Goal: Task Accomplishment & Management: Manage account settings

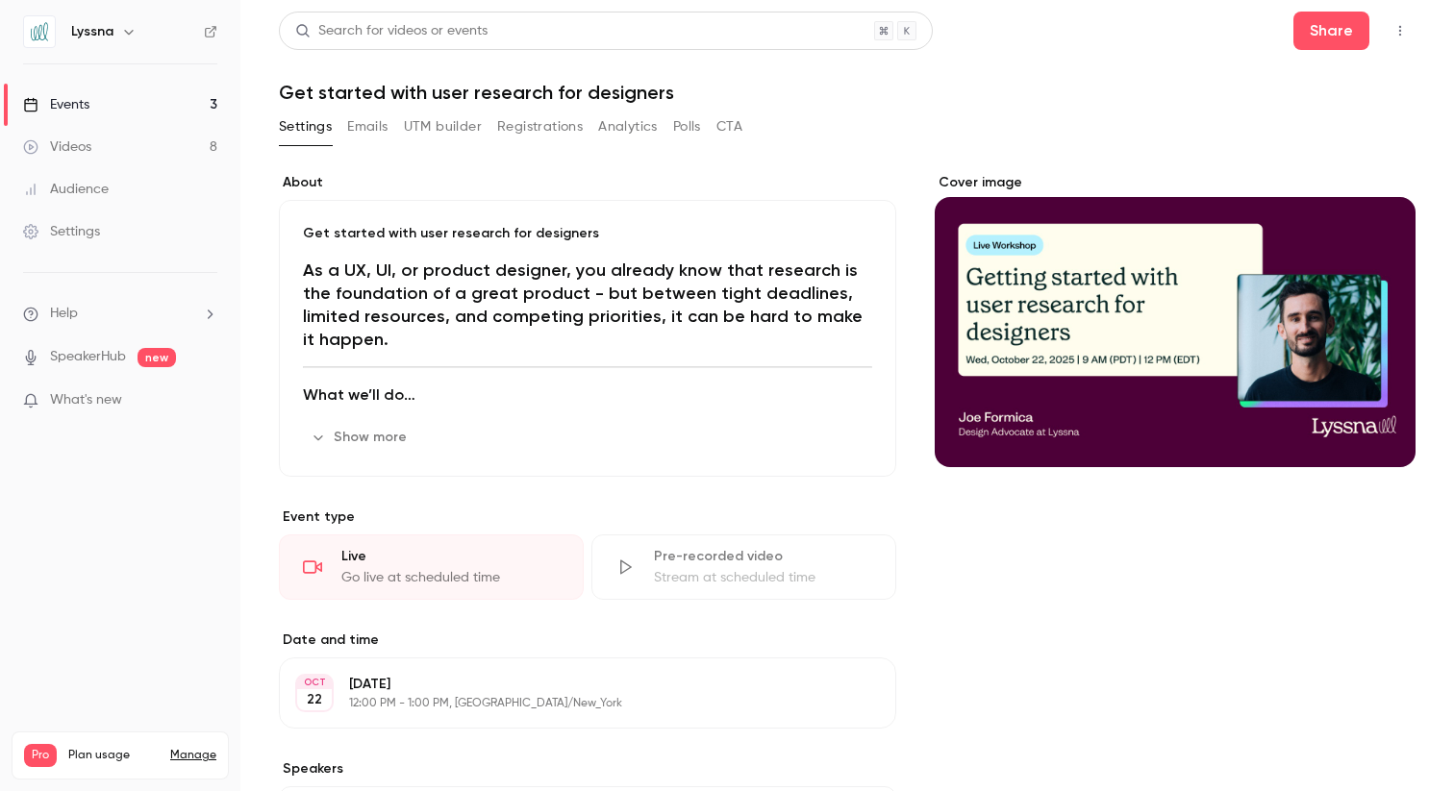
click at [74, 97] on div "Events" at bounding box center [56, 104] width 66 height 19
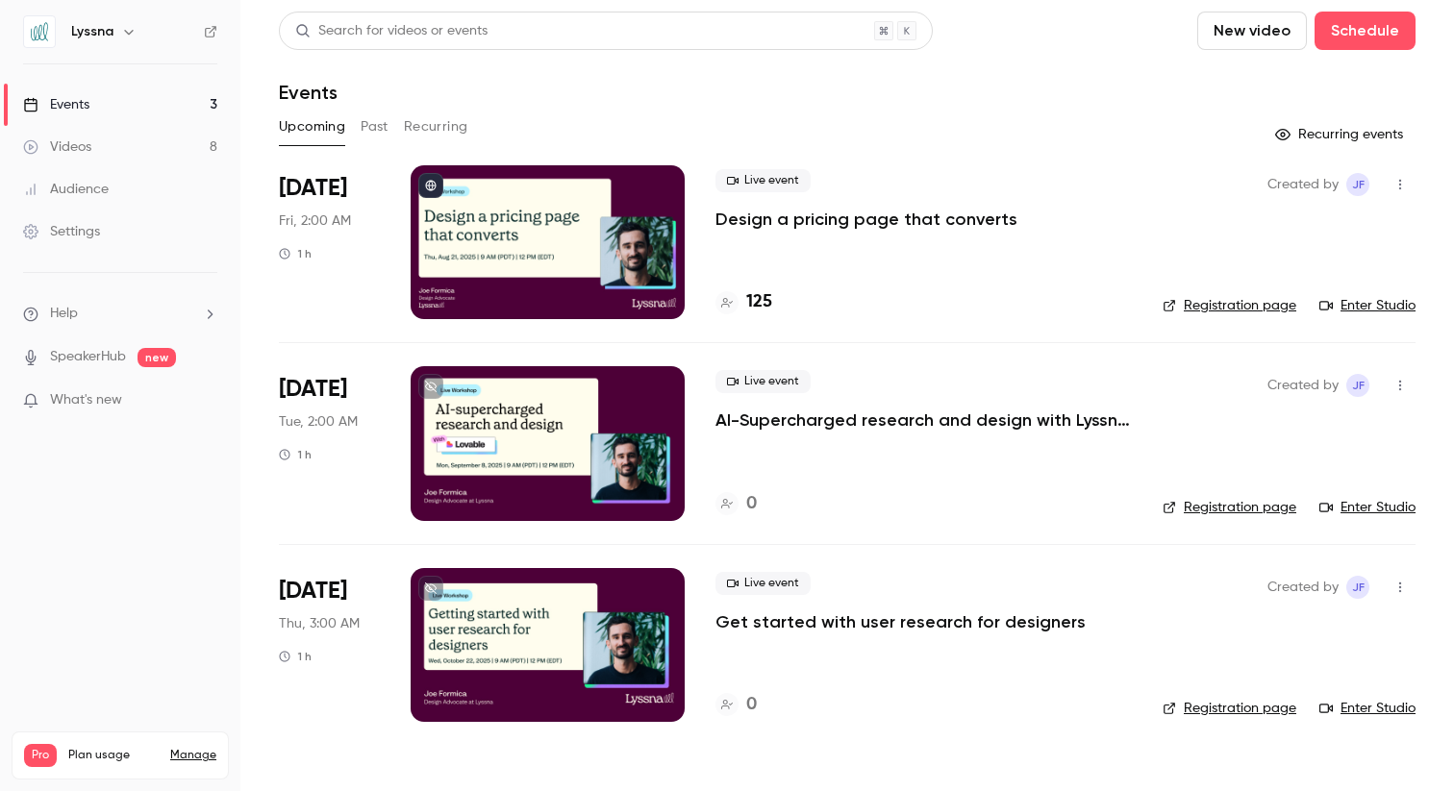
click at [1395, 377] on button "button" at bounding box center [1400, 385] width 31 height 31
click at [1127, 460] on div at bounding box center [727, 395] width 1454 height 791
click at [1400, 584] on icon "button" at bounding box center [1400, 587] width 15 height 13
drag, startPoint x: 823, startPoint y: 619, endPoint x: 808, endPoint y: 624, distance: 16.1
click at [822, 619] on div at bounding box center [727, 395] width 1454 height 791
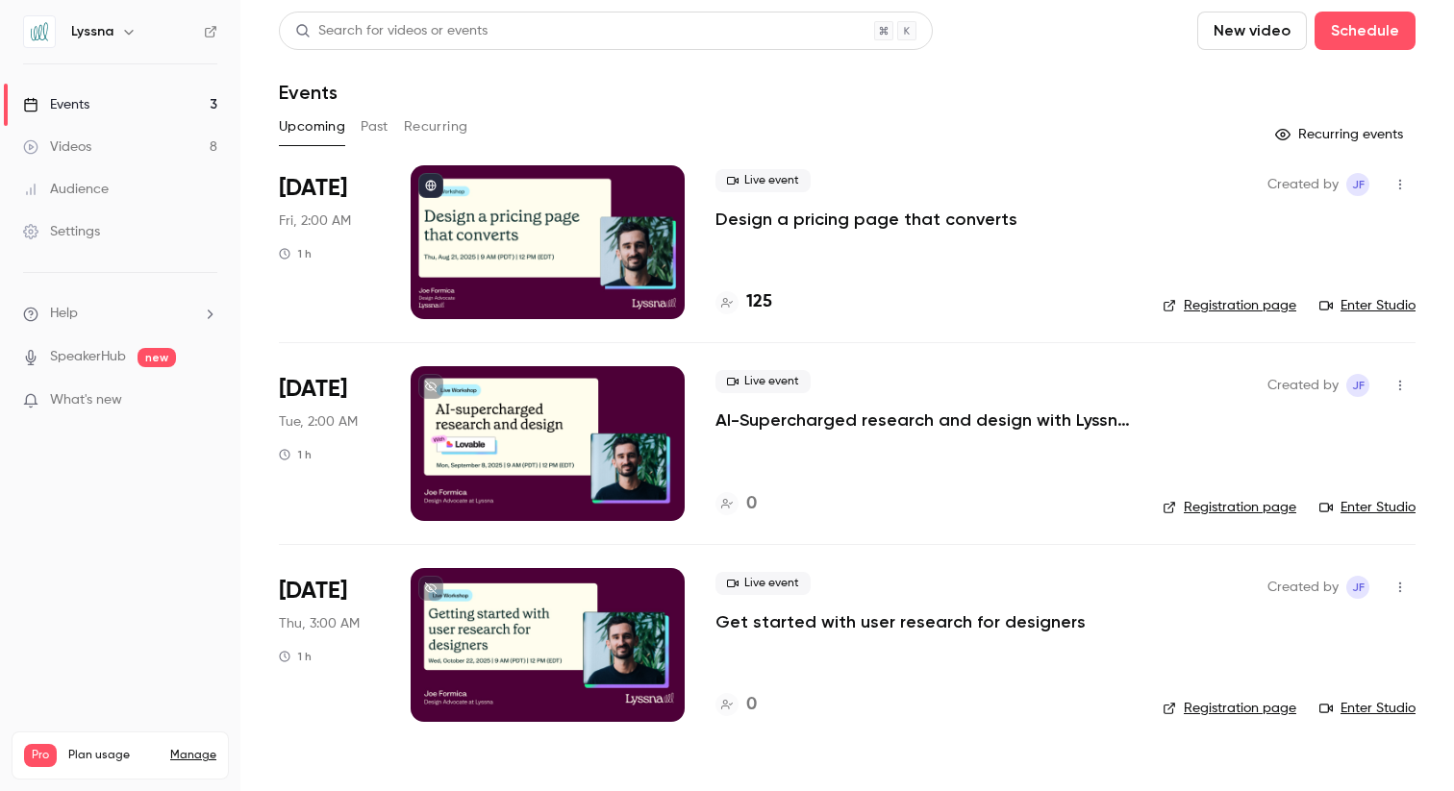
click at [781, 626] on p "Get started with user research for designers" at bounding box center [901, 622] width 370 height 23
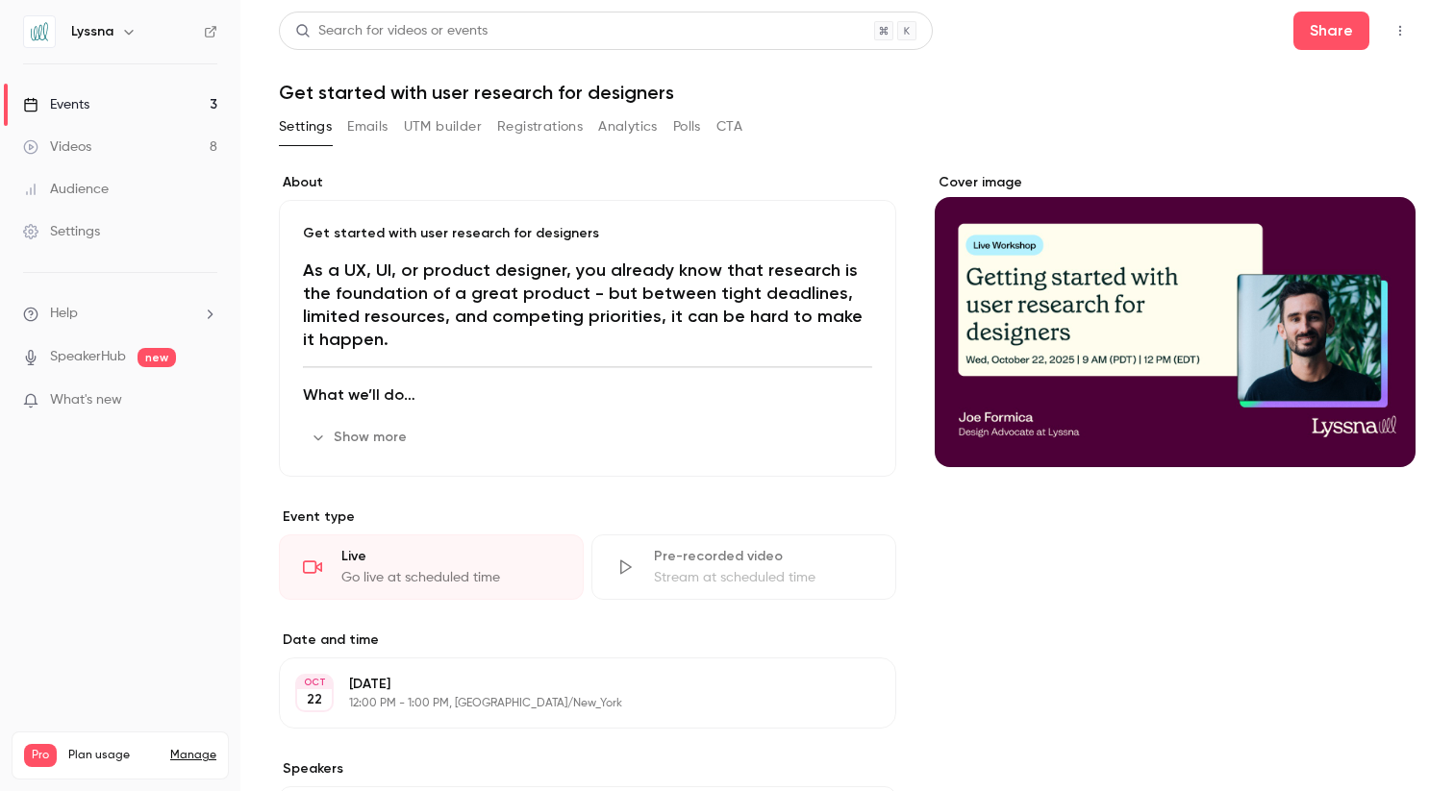
click at [1388, 433] on icon "Cover image" at bounding box center [1380, 432] width 21 height 15
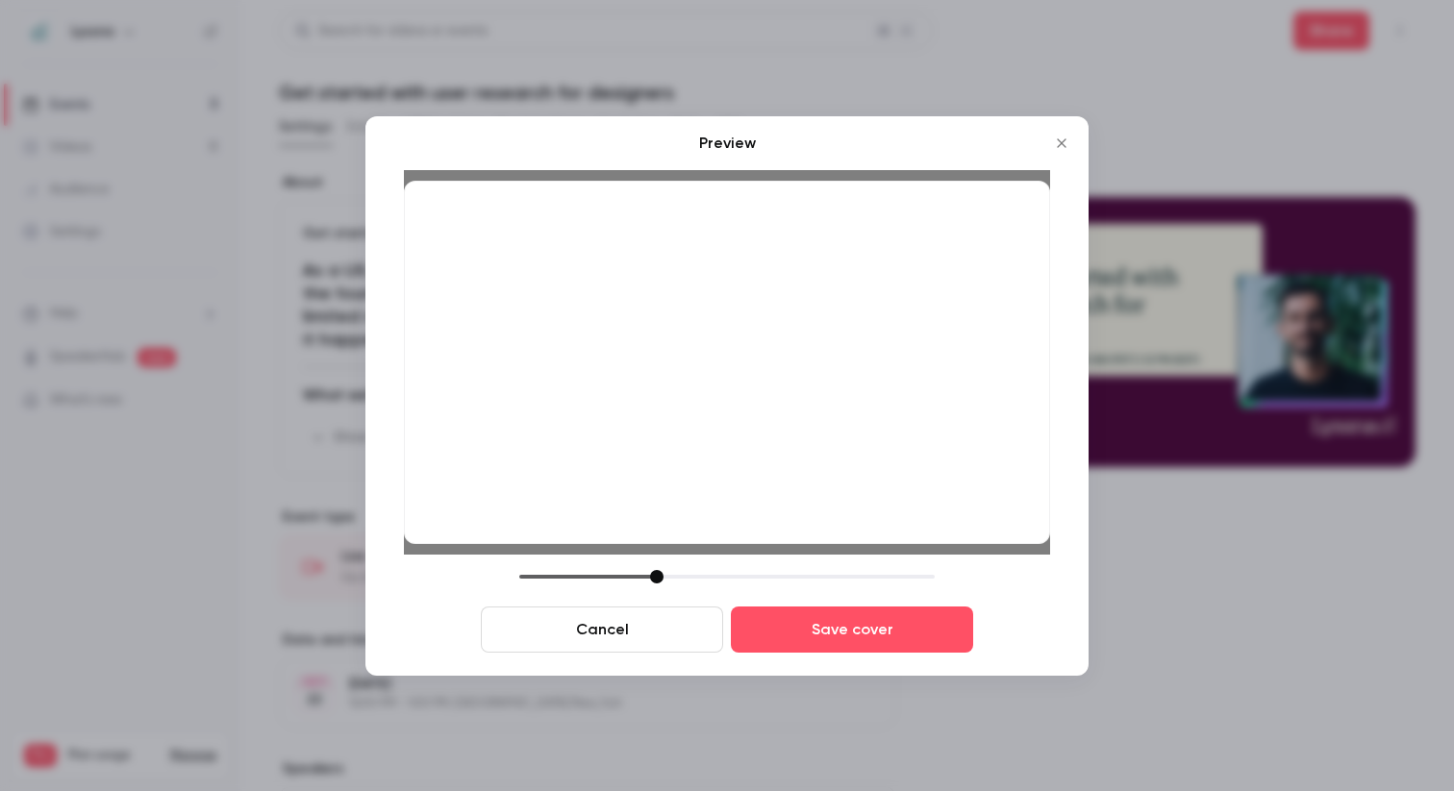
drag, startPoint x: 792, startPoint y: 477, endPoint x: 816, endPoint y: 477, distance: 24.0
click at [816, 477] on div at bounding box center [727, 363] width 646 height 364
click at [661, 577] on div at bounding box center [663, 576] width 13 height 13
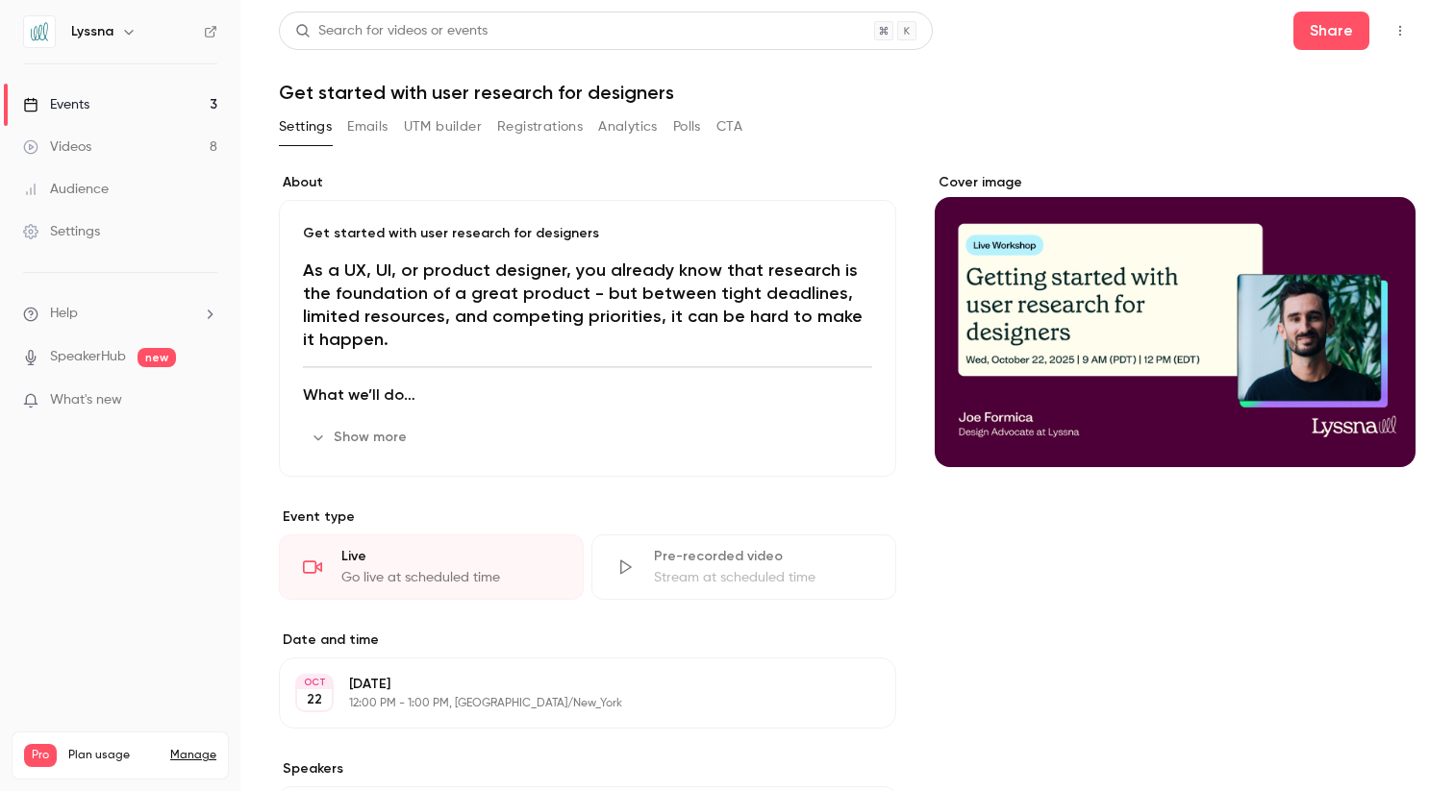
click at [1380, 436] on icon "Cover image" at bounding box center [1380, 432] width 13 height 13
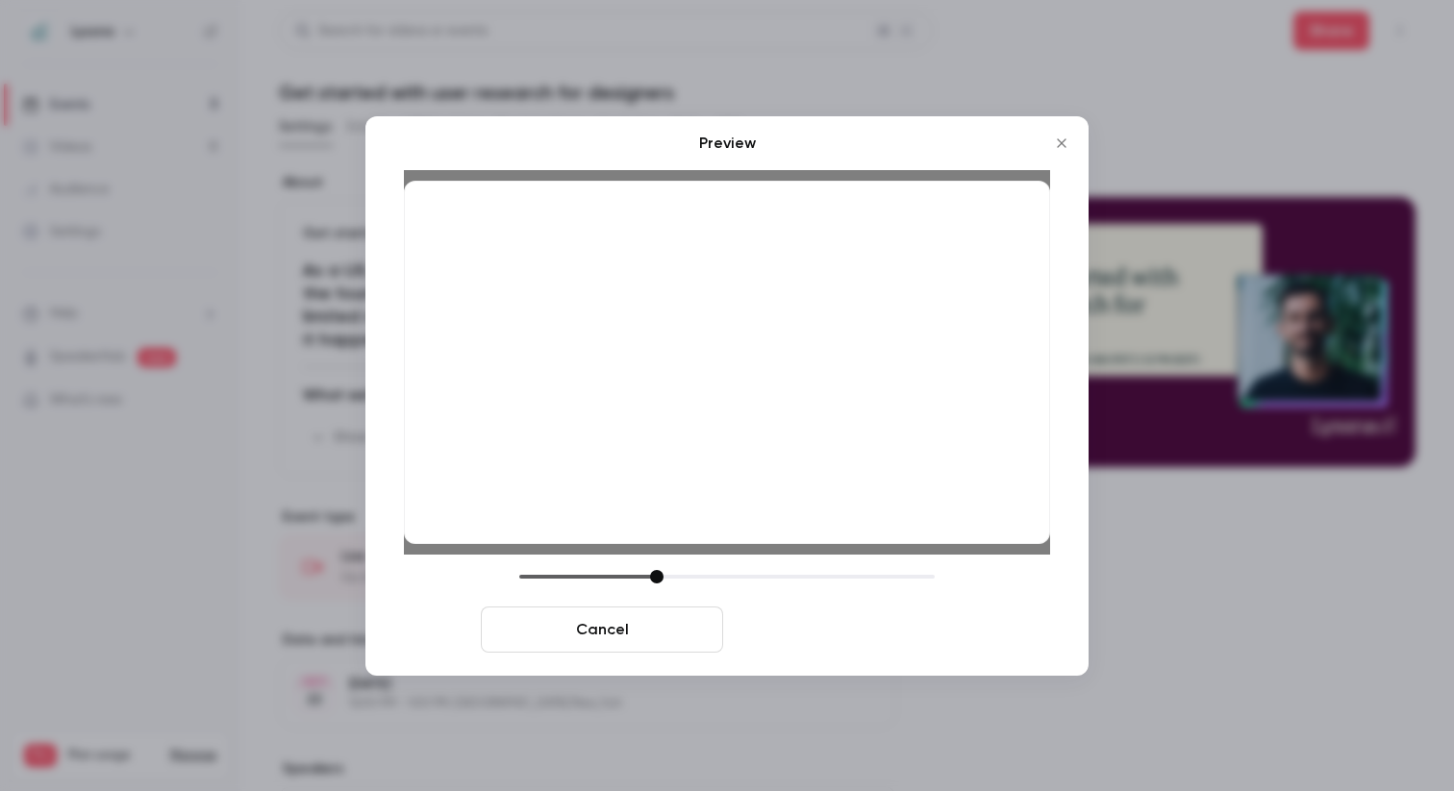
drag, startPoint x: 845, startPoint y: 626, endPoint x: 864, endPoint y: 635, distance: 20.2
click at [845, 626] on button "Save cover" at bounding box center [852, 630] width 242 height 46
click at [871, 623] on button "Save cover" at bounding box center [852, 630] width 242 height 46
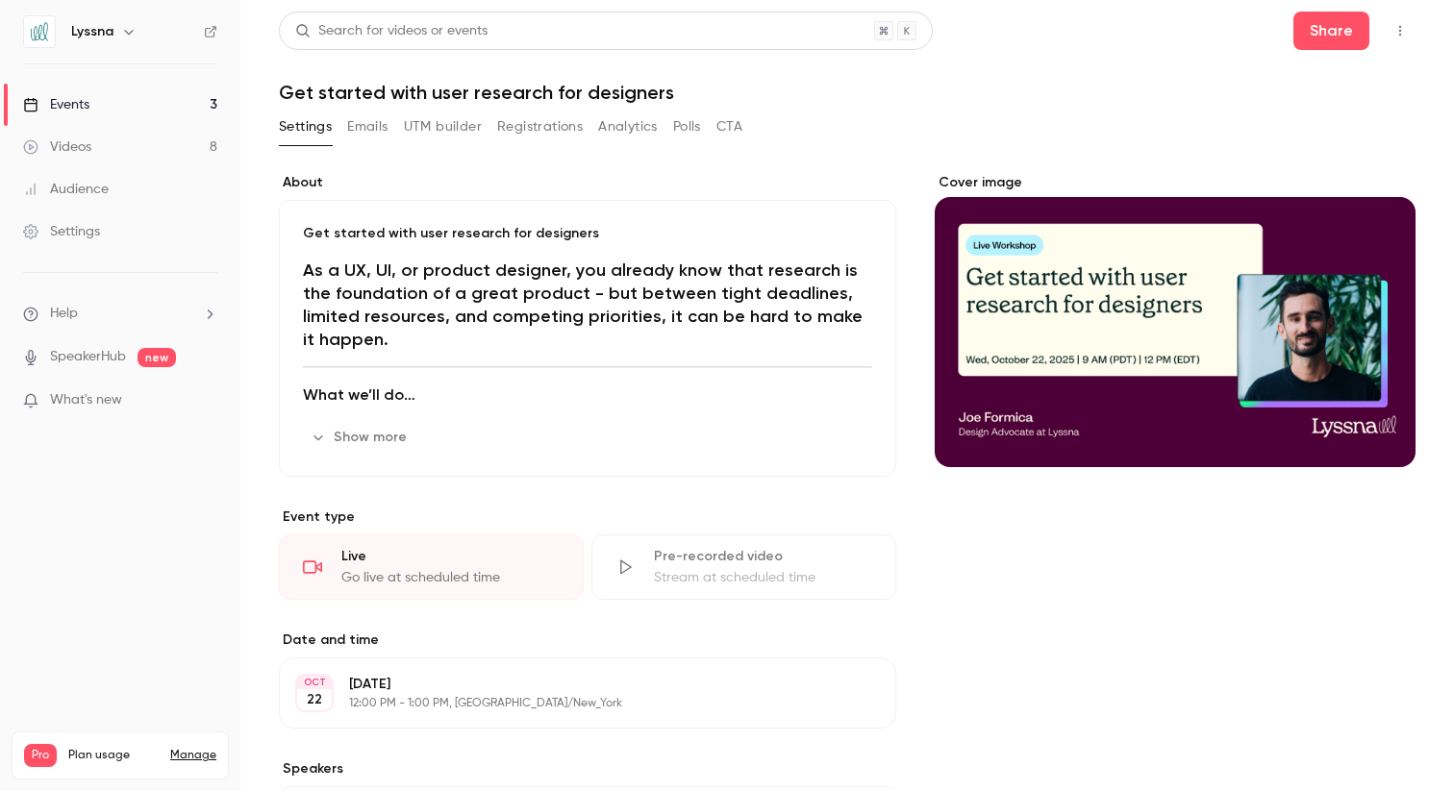
click at [1395, 32] on icon "button" at bounding box center [1400, 30] width 15 height 13
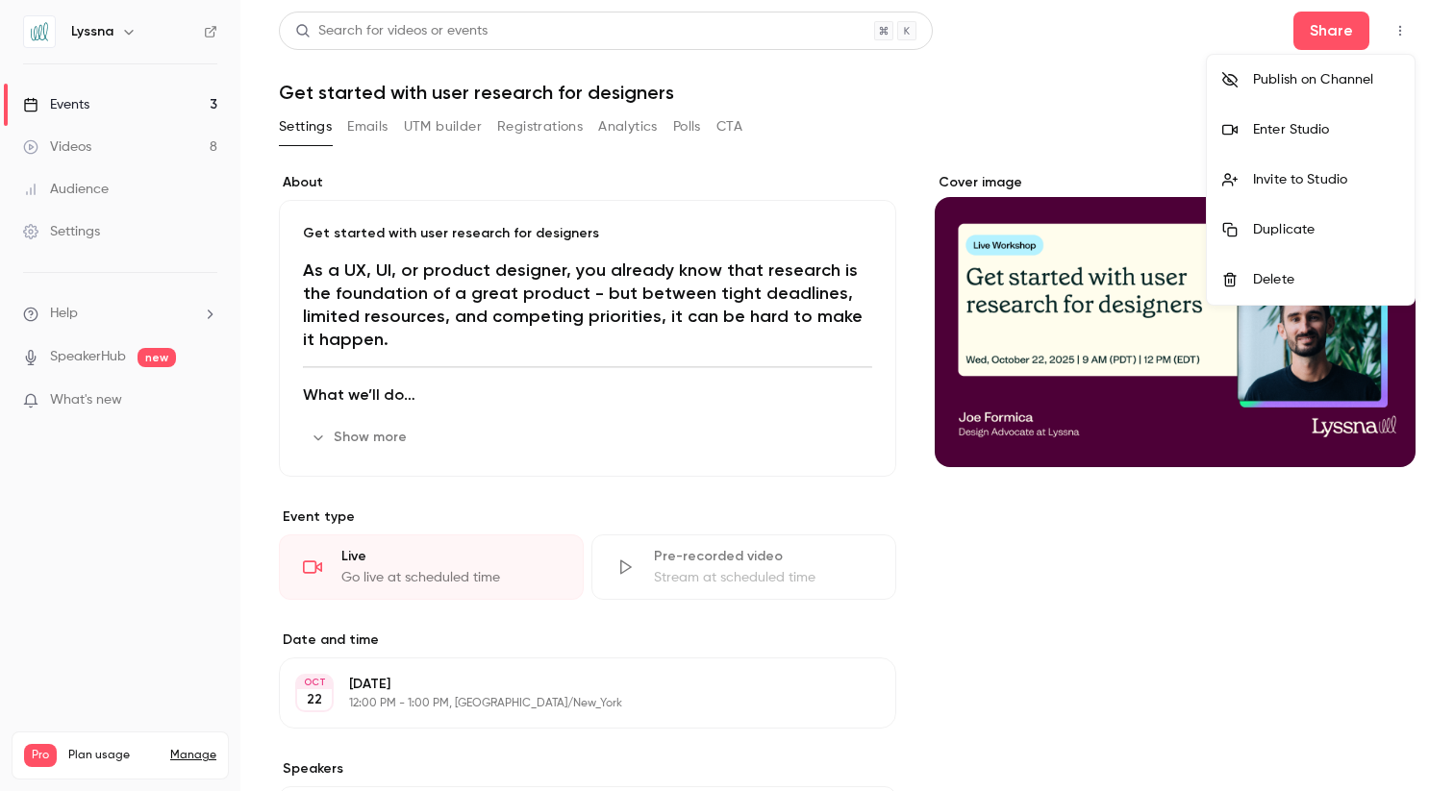
click at [67, 104] on div at bounding box center [727, 395] width 1454 height 791
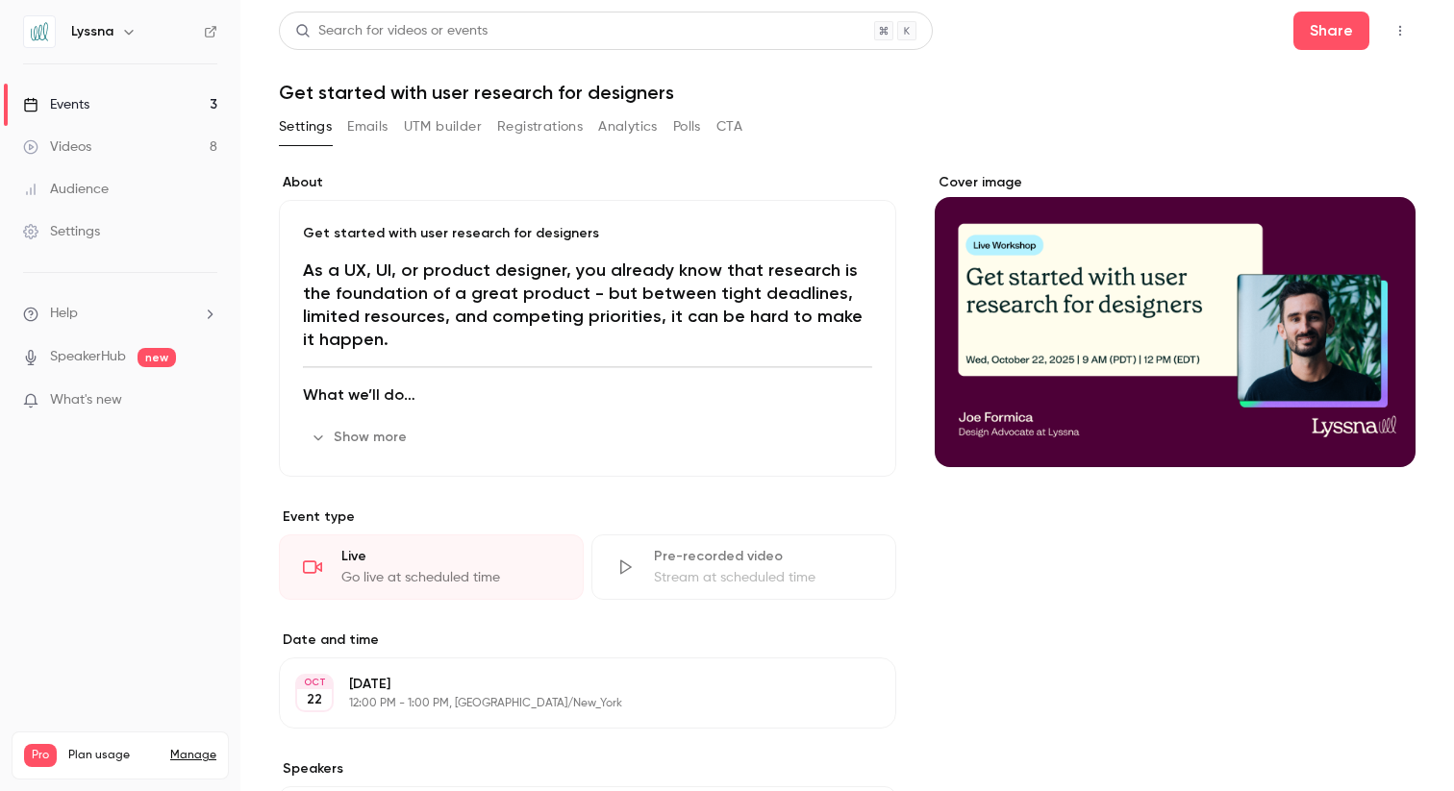
click at [79, 104] on div "Events" at bounding box center [56, 104] width 66 height 19
